Goal: Navigation & Orientation: Find specific page/section

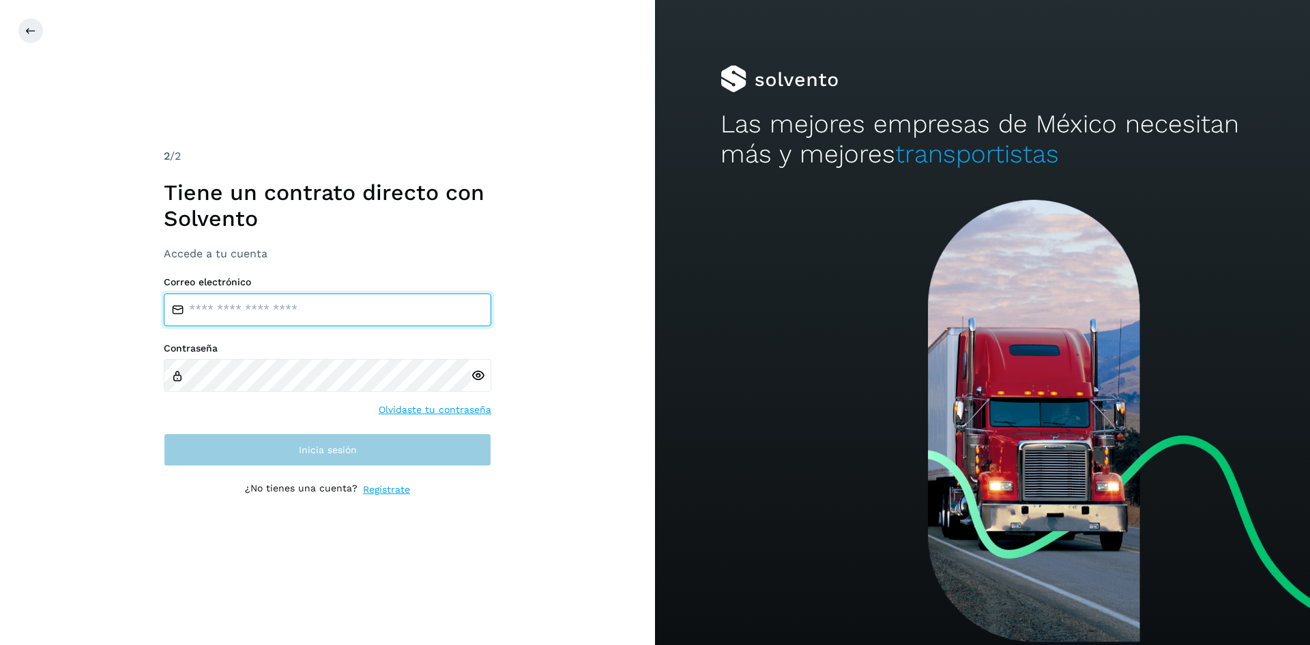
type input "**********"
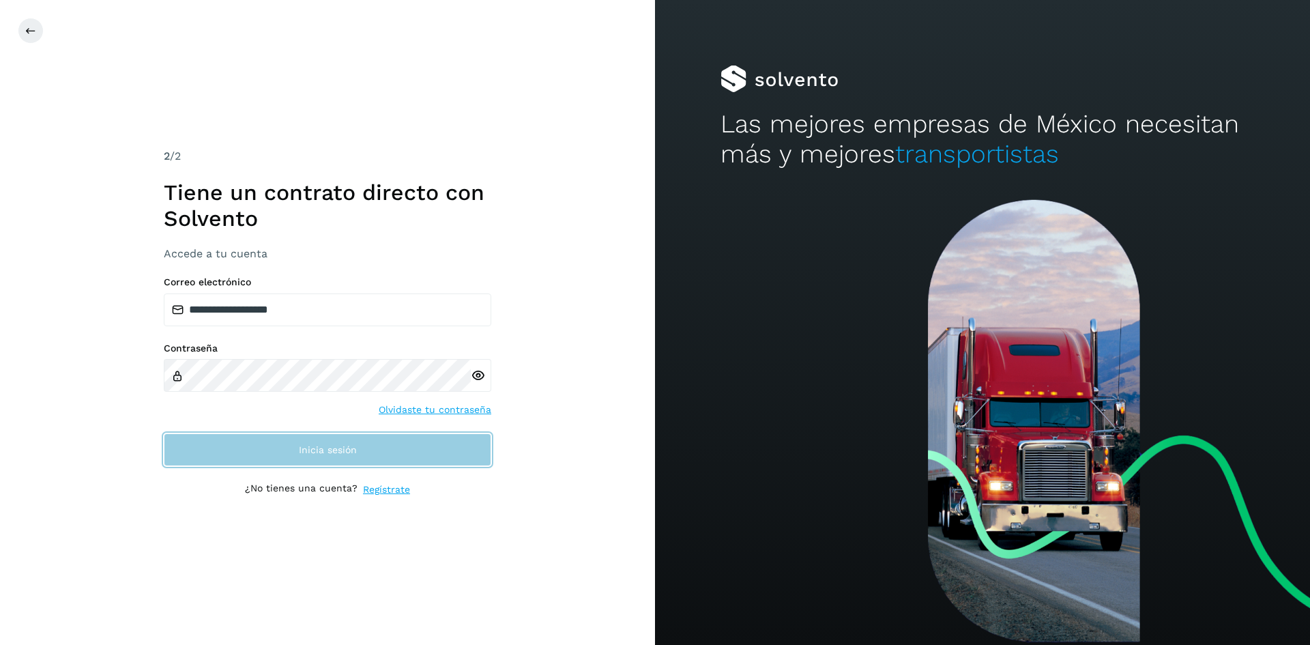
click at [351, 443] on button "Inicia sesión" at bounding box center [327, 449] width 327 height 33
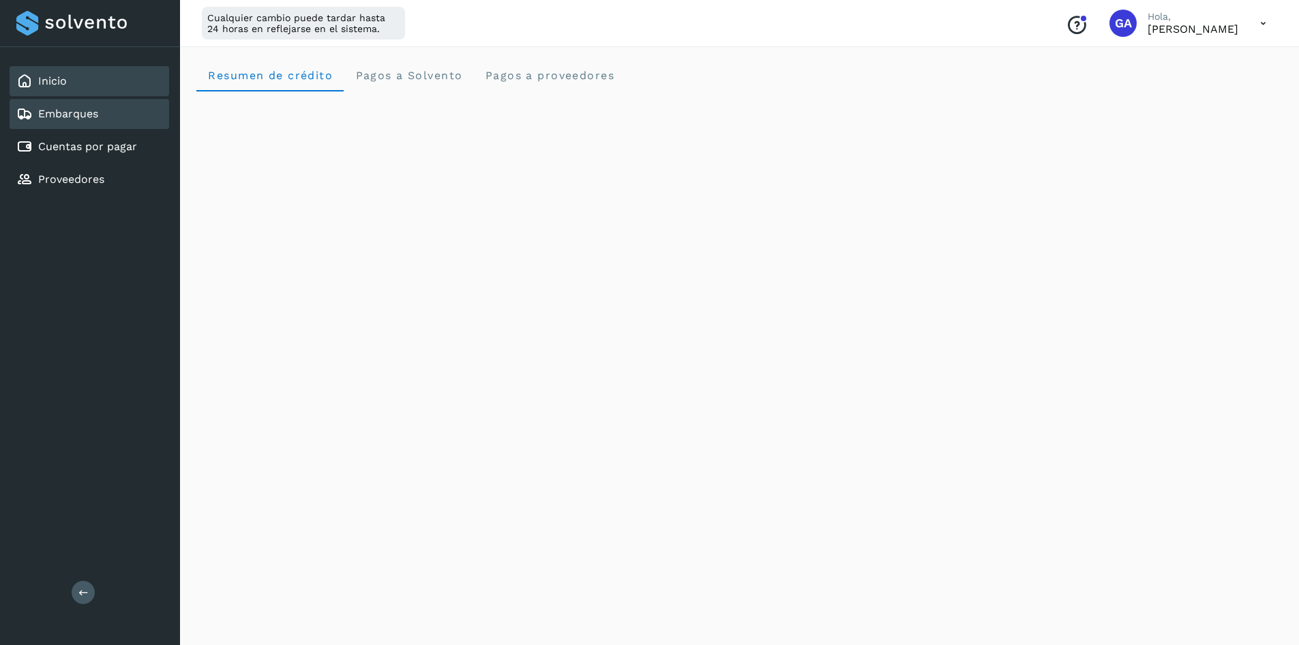
click at [72, 119] on link "Embarques" at bounding box center [68, 113] width 60 height 13
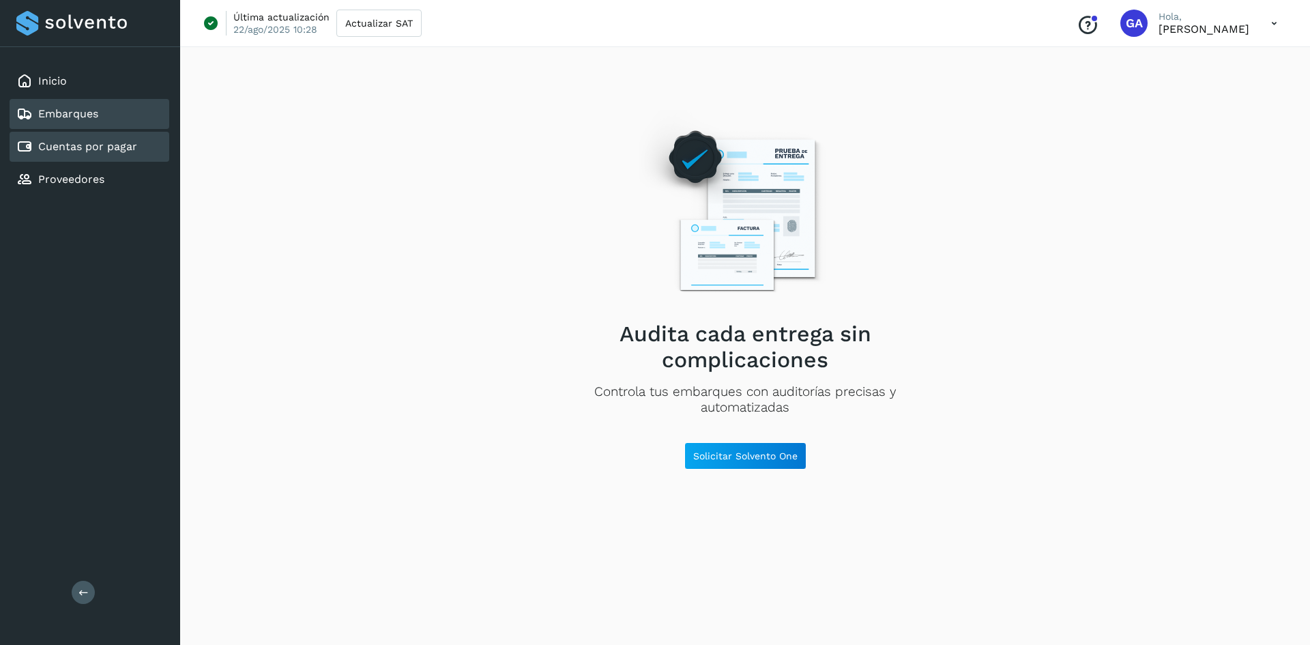
click at [82, 143] on link "Cuentas por pagar" at bounding box center [87, 146] width 99 height 13
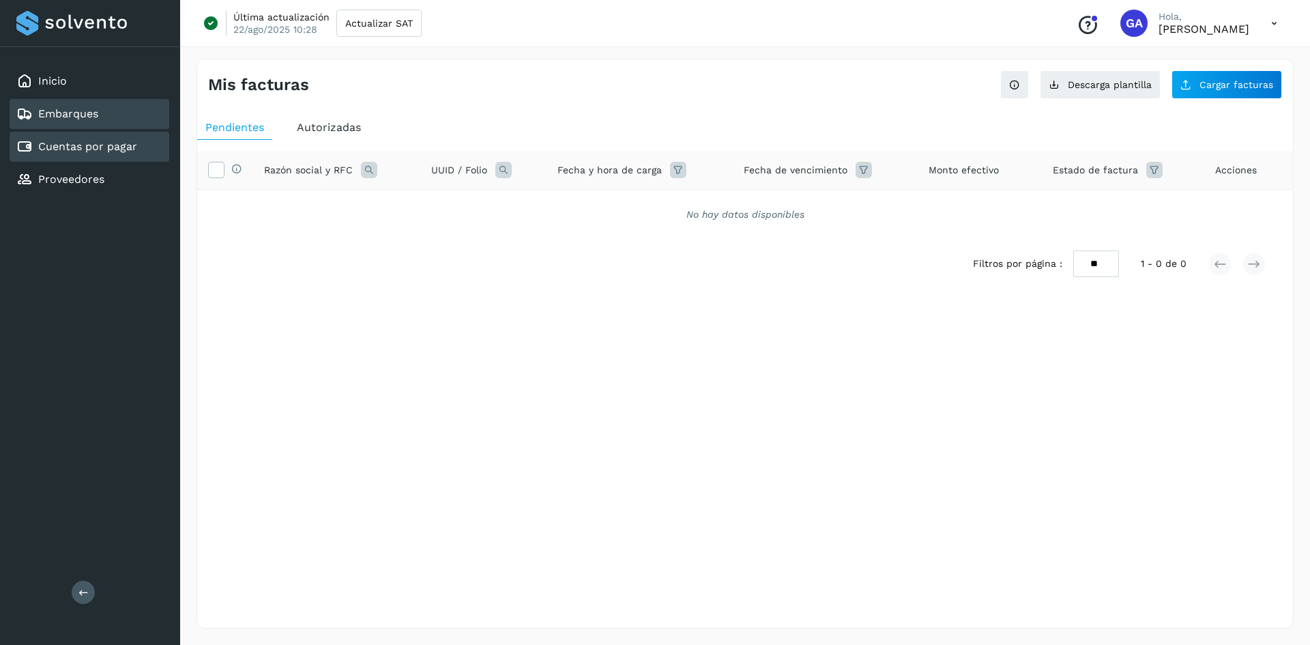
click at [87, 121] on div "Embarques" at bounding box center [57, 114] width 82 height 16
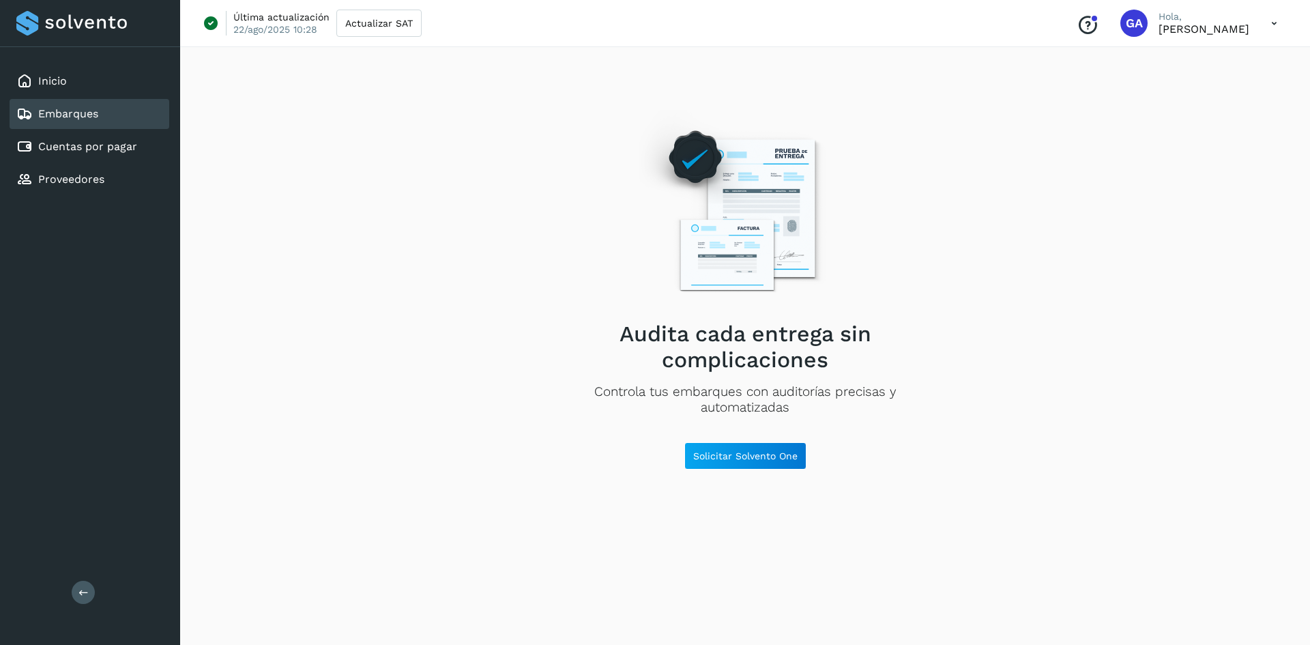
click at [67, 61] on div "Inicio Embarques Cuentas por pagar Proveedores" at bounding box center [90, 130] width 180 height 166
click at [56, 81] on link "Inicio" at bounding box center [52, 80] width 29 height 13
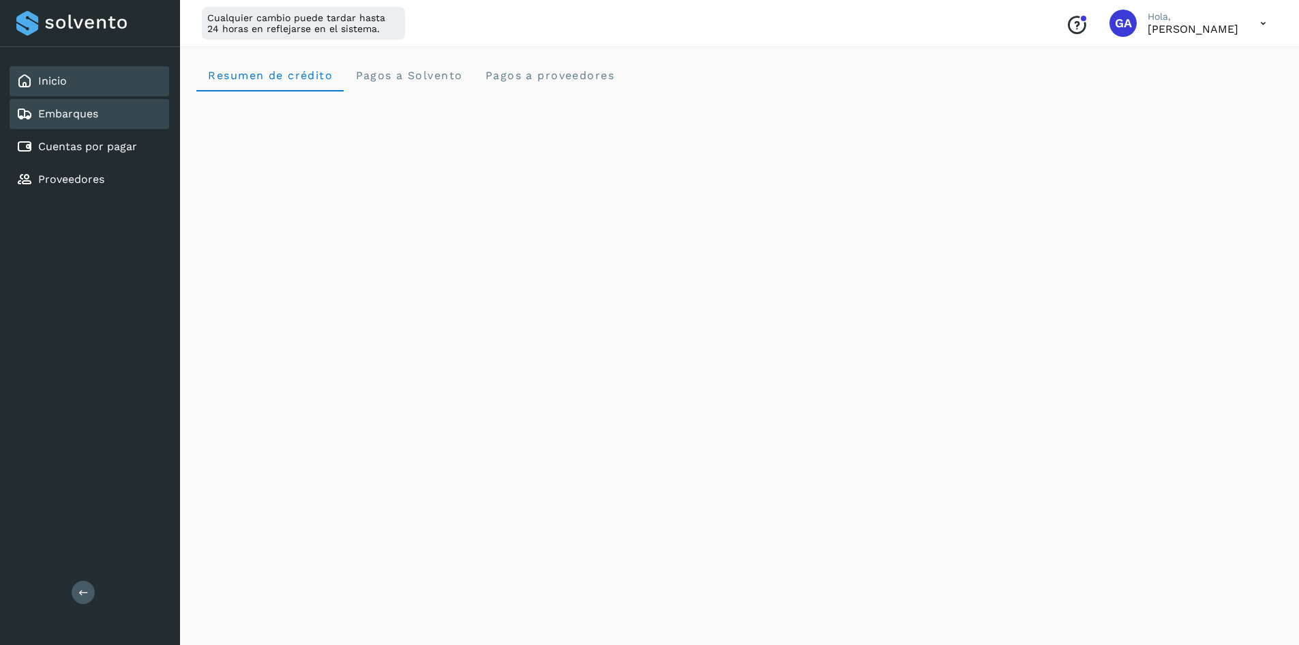
click at [91, 115] on link "Embarques" at bounding box center [68, 113] width 60 height 13
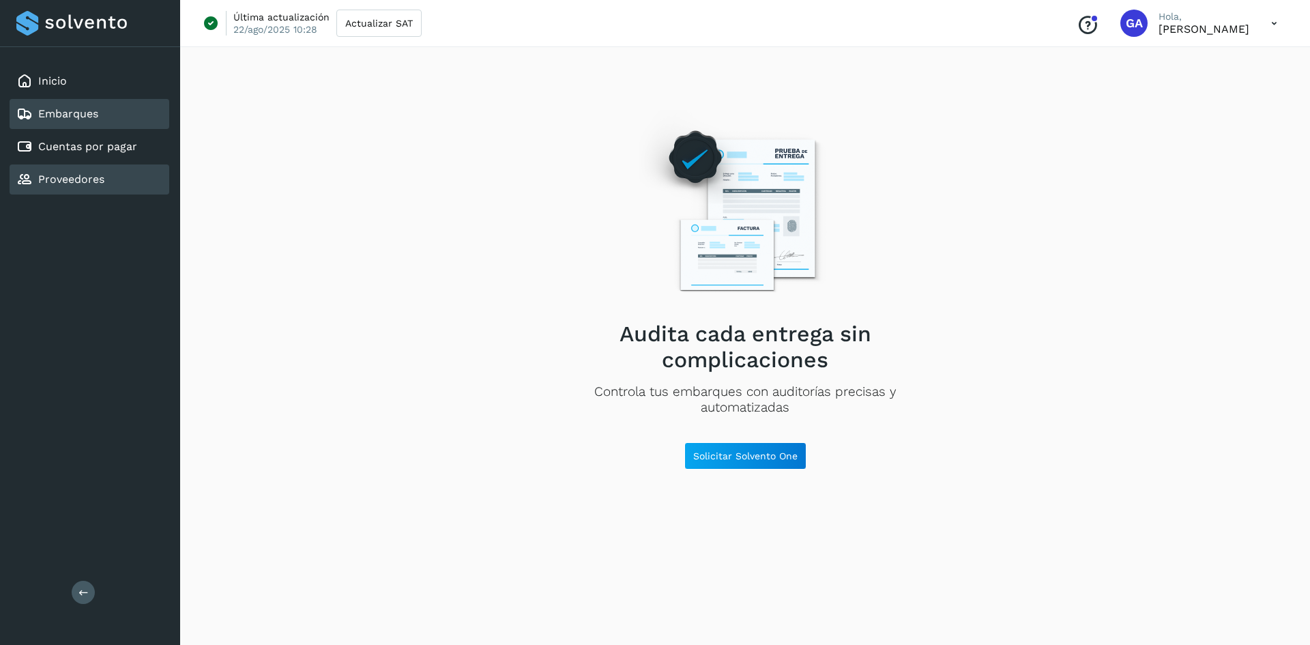
click at [93, 174] on link "Proveedores" at bounding box center [71, 179] width 66 height 13
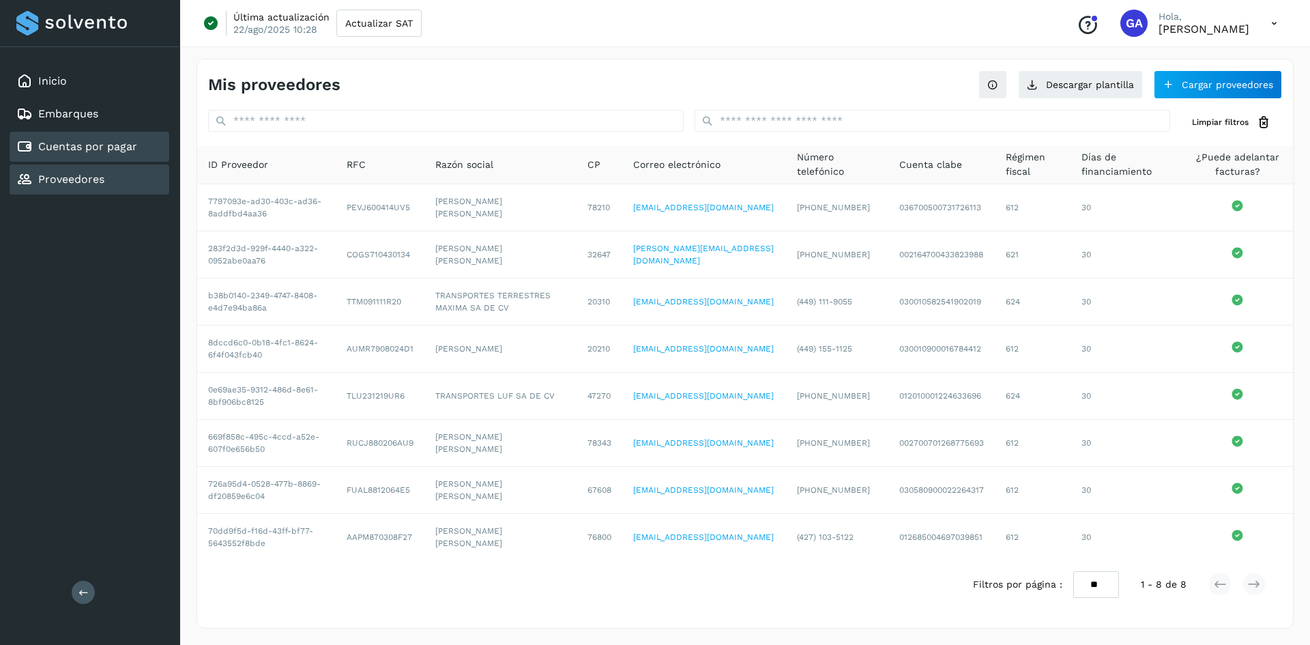
click at [104, 136] on div "Cuentas por pagar" at bounding box center [90, 147] width 160 height 30
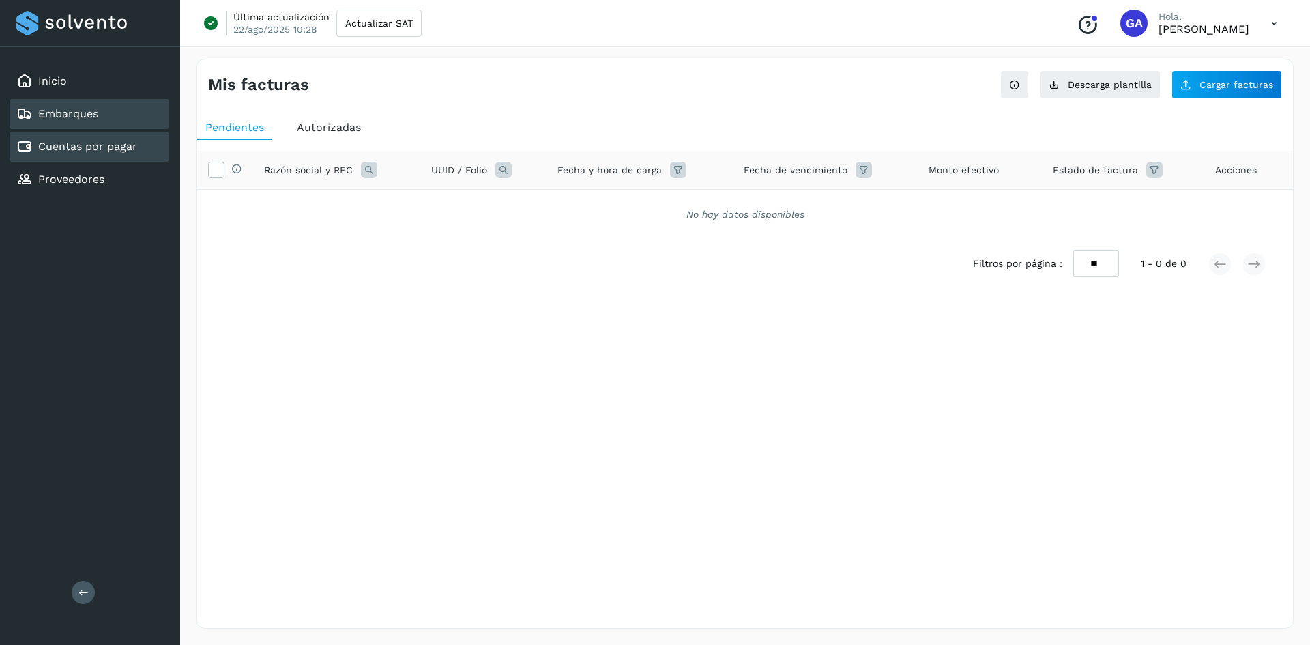
click at [40, 108] on link "Embarques" at bounding box center [68, 113] width 60 height 13
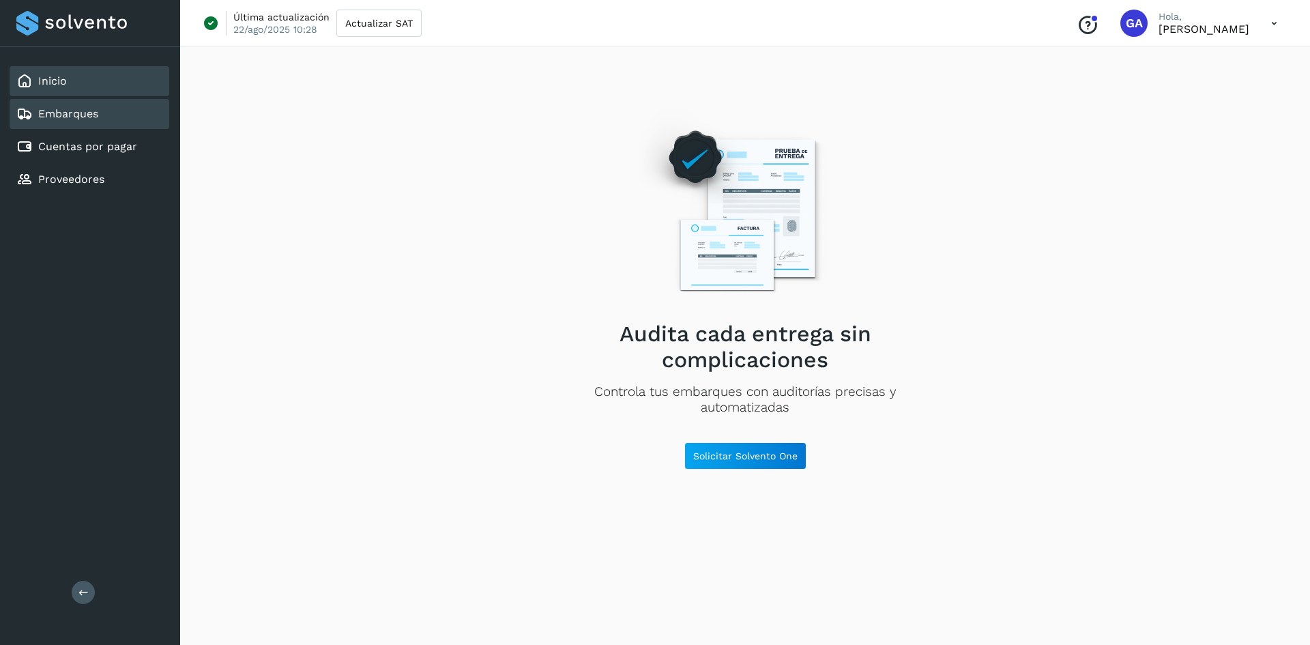
click at [44, 87] on link "Inicio" at bounding box center [52, 80] width 29 height 13
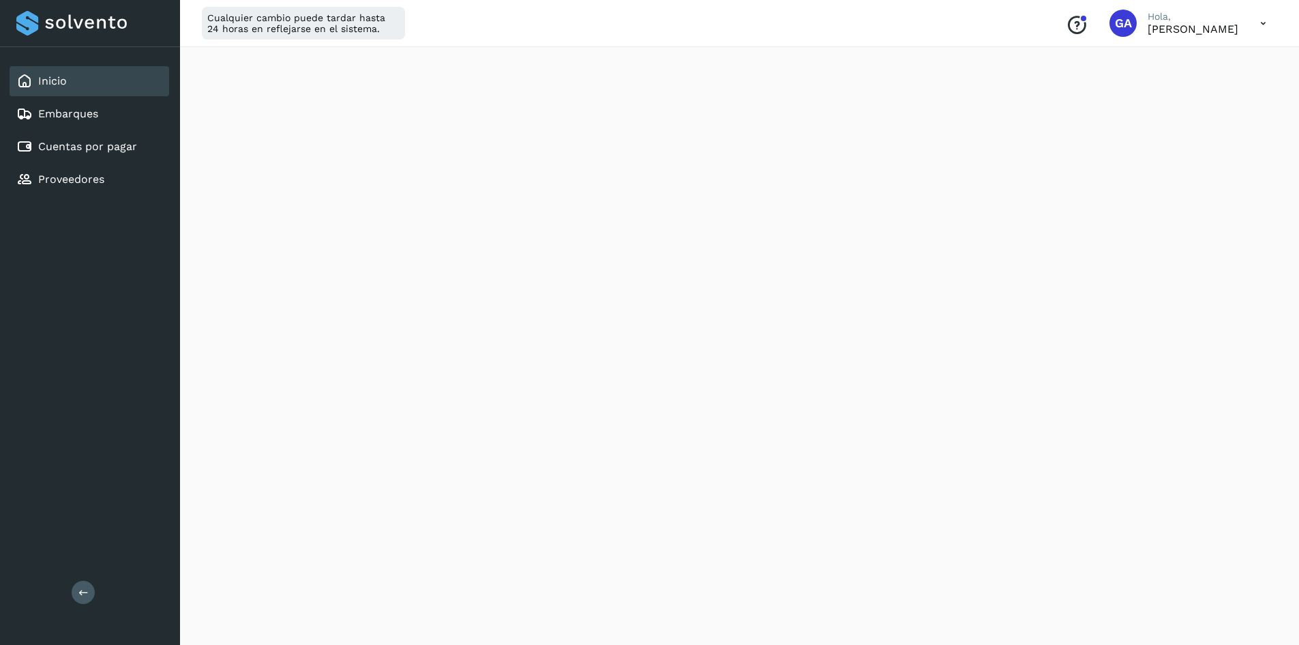
scroll to position [273, 0]
